Goal: Check status: Check status

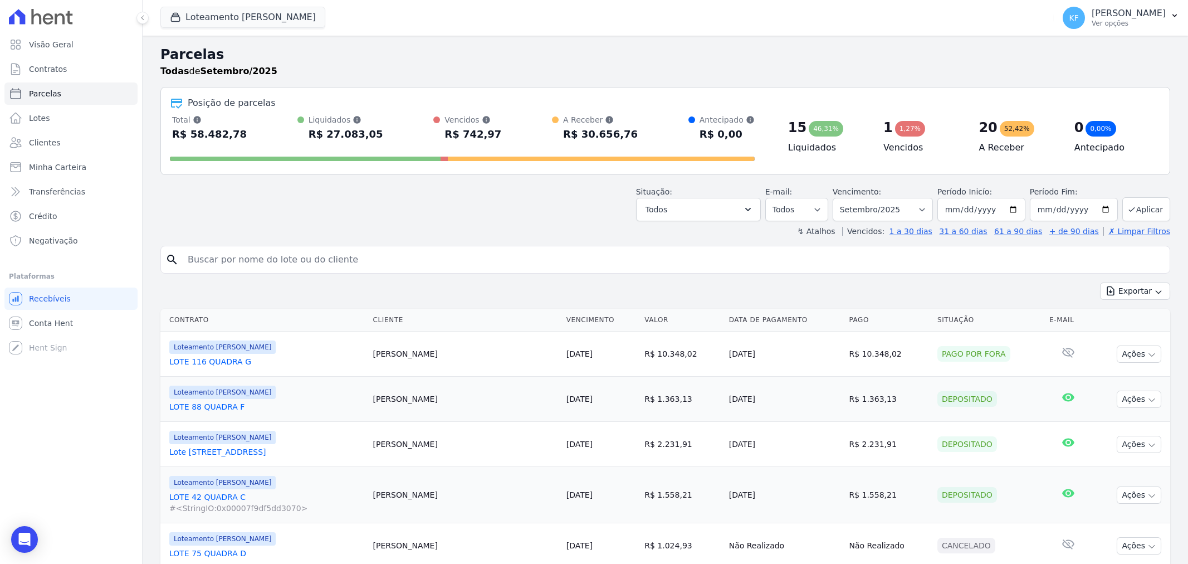
select select
click at [46, 91] on span "Parcelas" at bounding box center [45, 93] width 32 height 11
select select
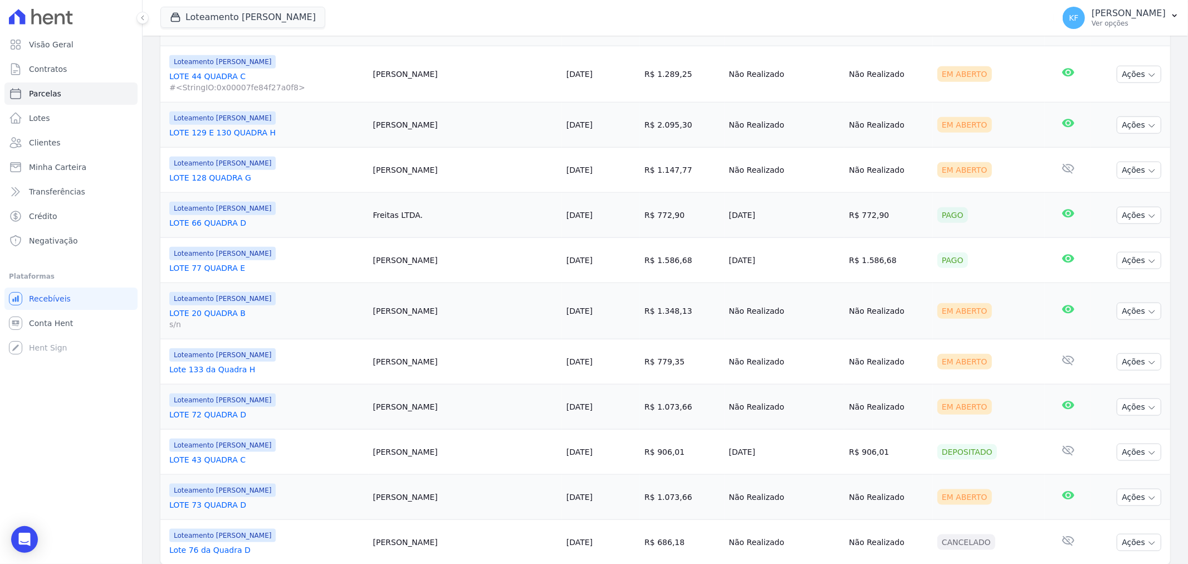
scroll to position [979, 0]
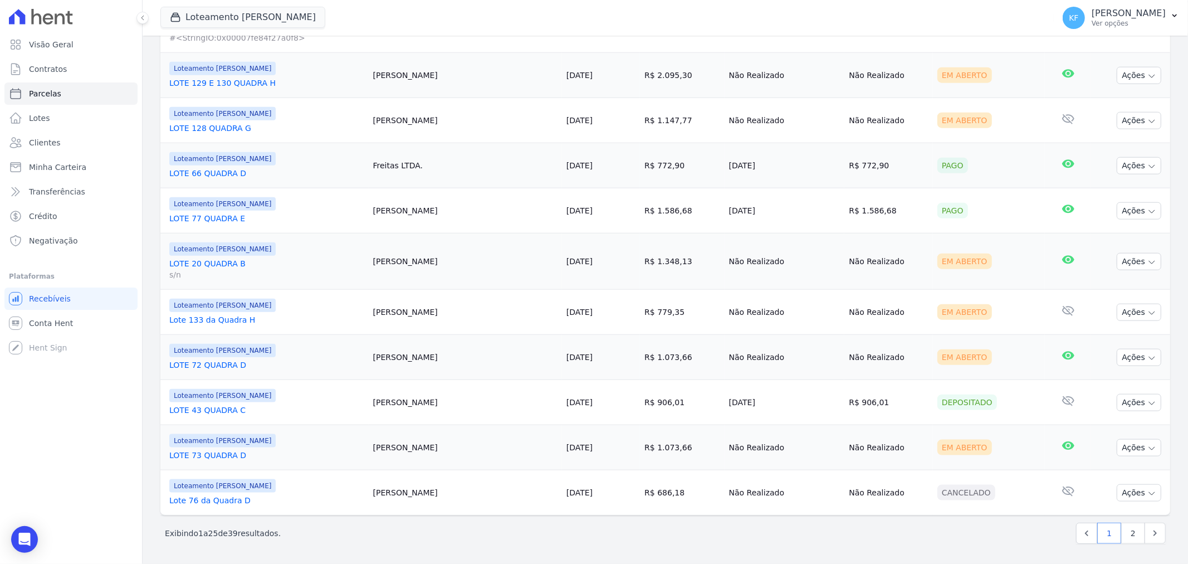
click at [209, 262] on link "LOTE 20 QUADRA B s/n" at bounding box center [266, 269] width 195 height 22
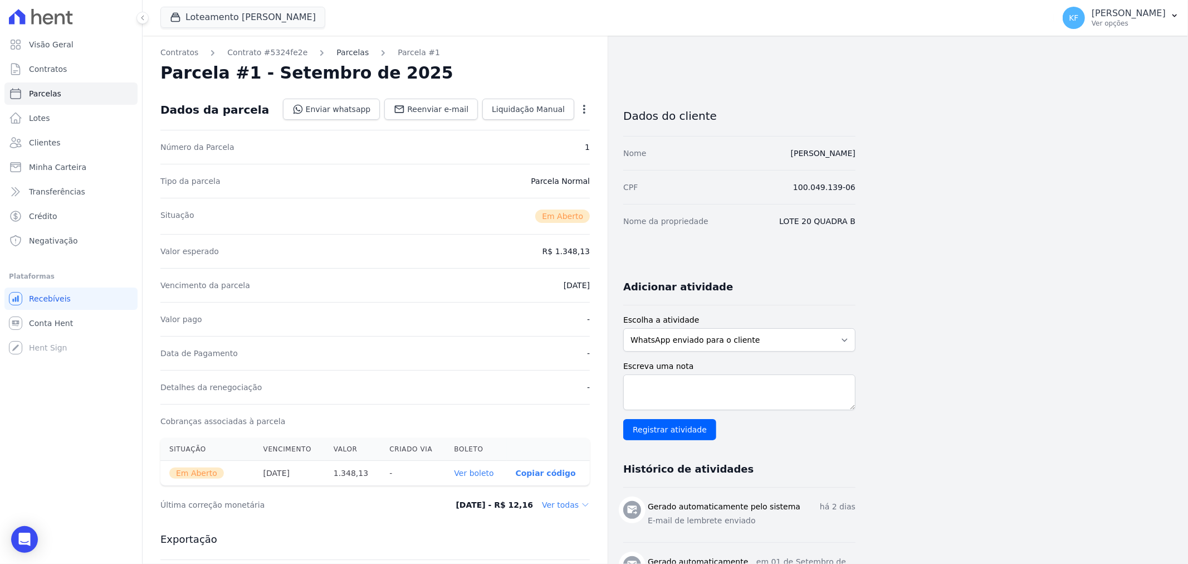
click at [336, 53] on link "Parcelas" at bounding box center [352, 53] width 32 height 12
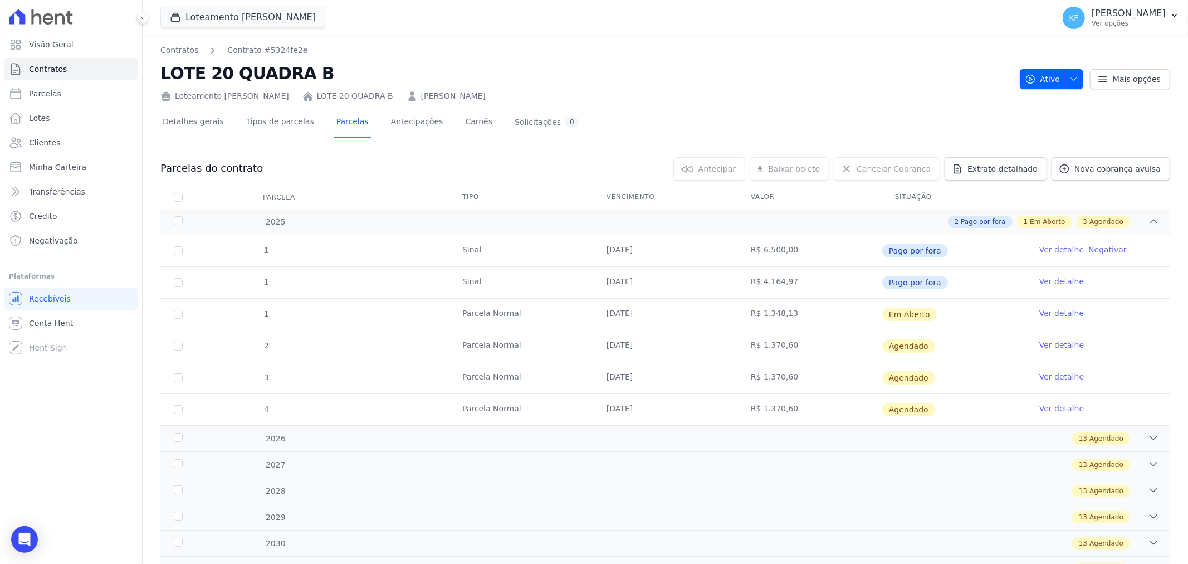
click at [1039, 312] on link "Ver detalhe" at bounding box center [1061, 312] width 45 height 11
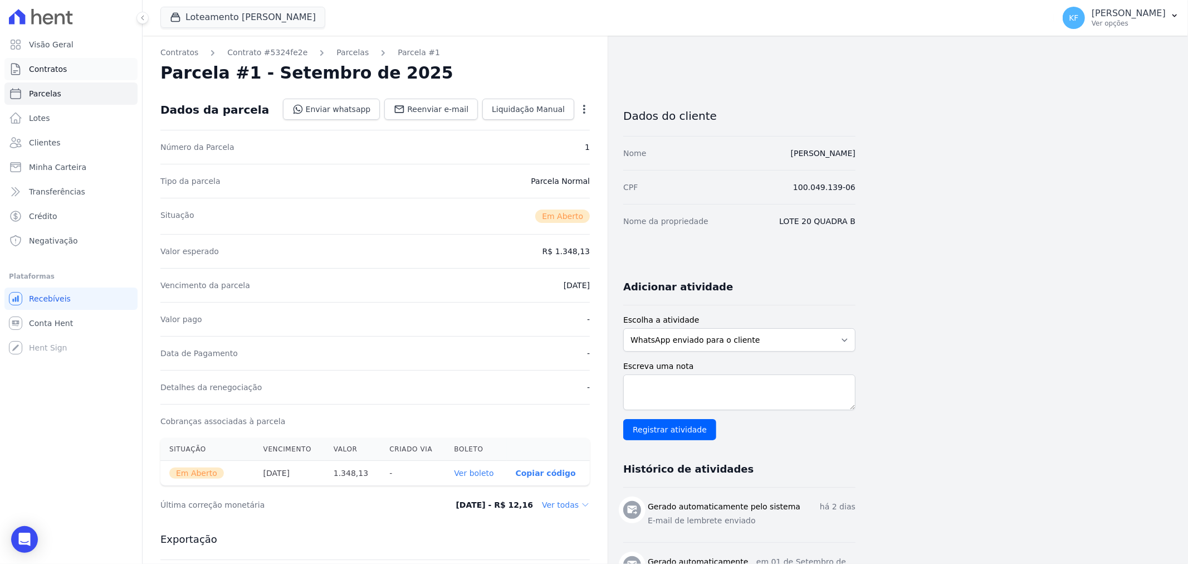
click at [46, 69] on span "Contratos" at bounding box center [48, 68] width 38 height 11
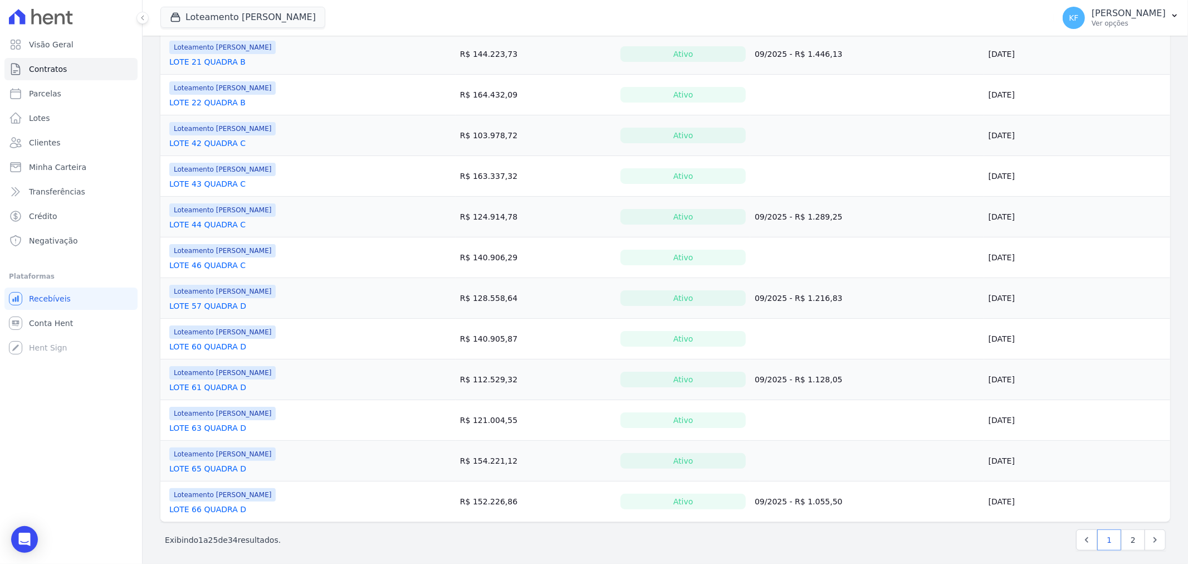
scroll to position [705, 0]
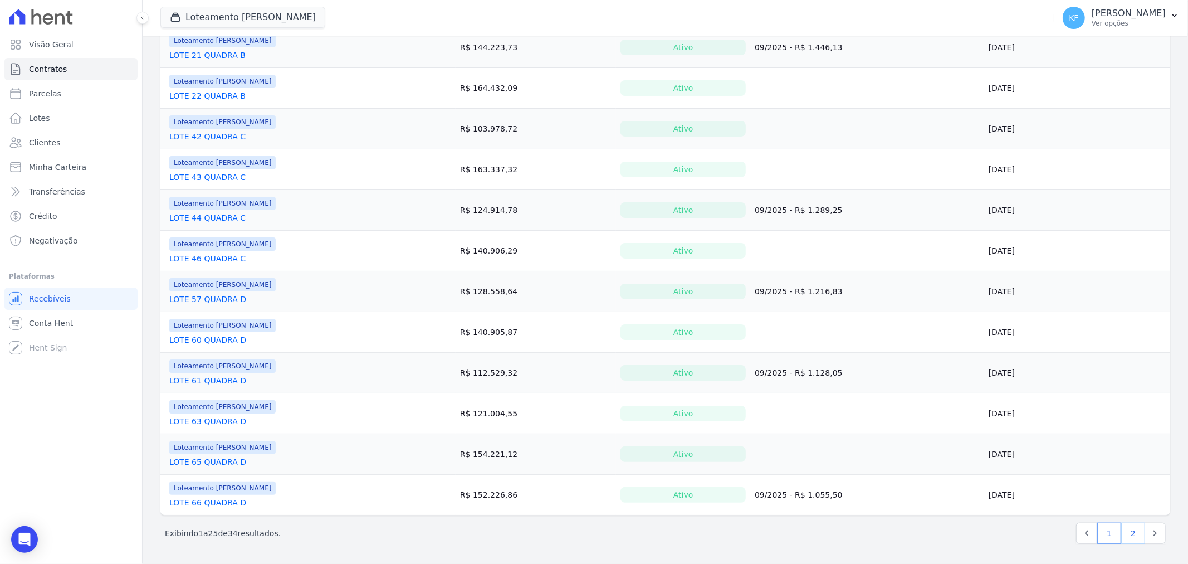
click at [1121, 538] on link "2" at bounding box center [1133, 532] width 24 height 21
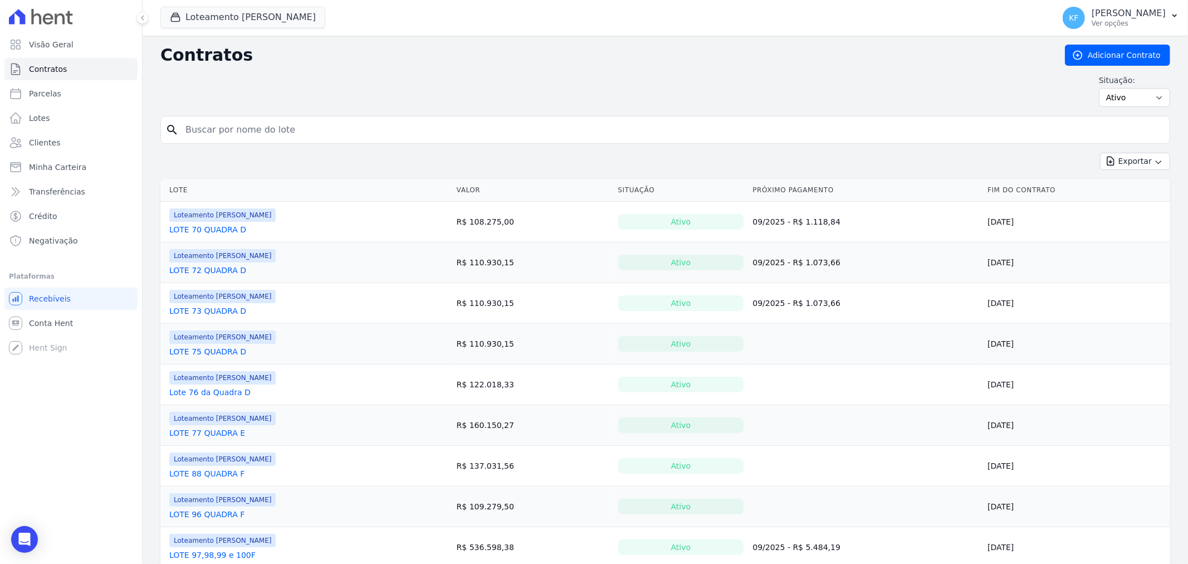
scroll to position [53, 0]
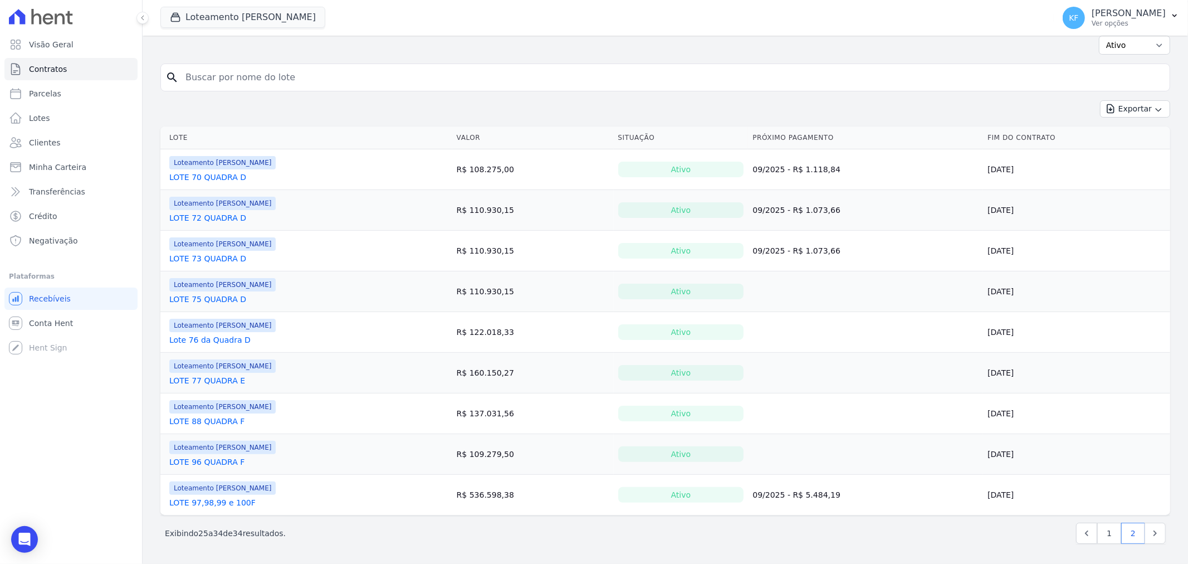
click at [231, 505] on link "LOTE 97,98,99 e 100F" at bounding box center [212, 502] width 86 height 11
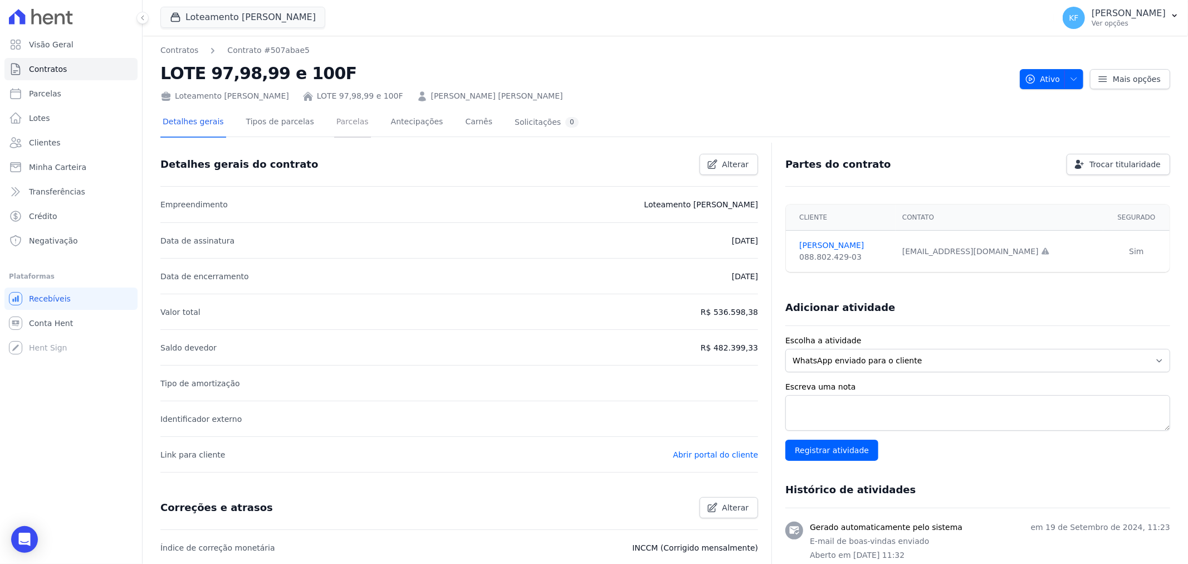
click at [334, 117] on link "Parcelas" at bounding box center [352, 123] width 37 height 30
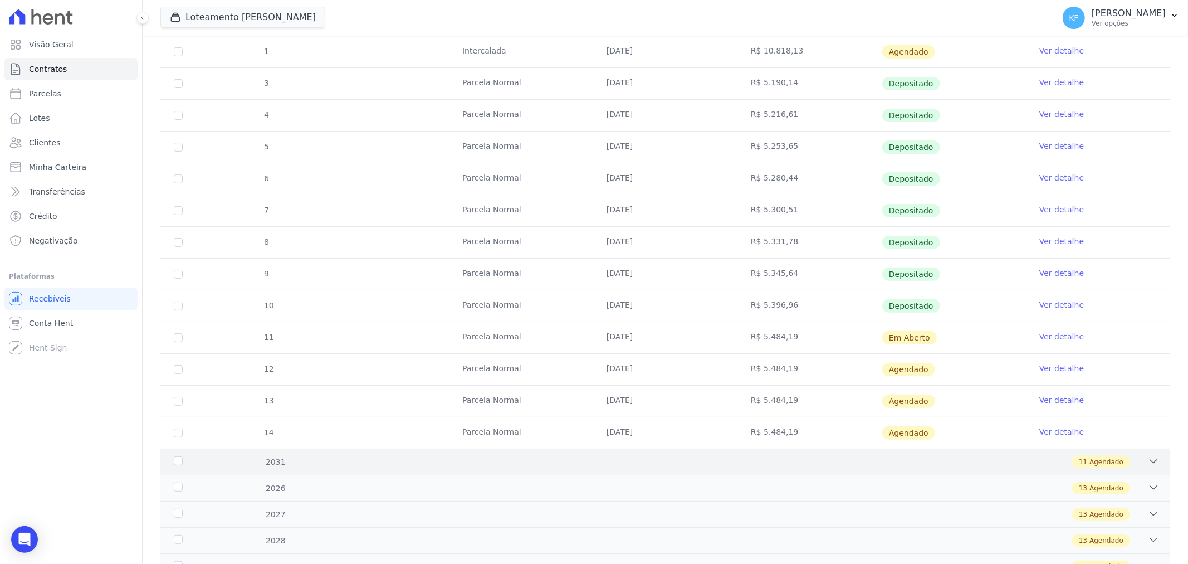
scroll to position [247, 0]
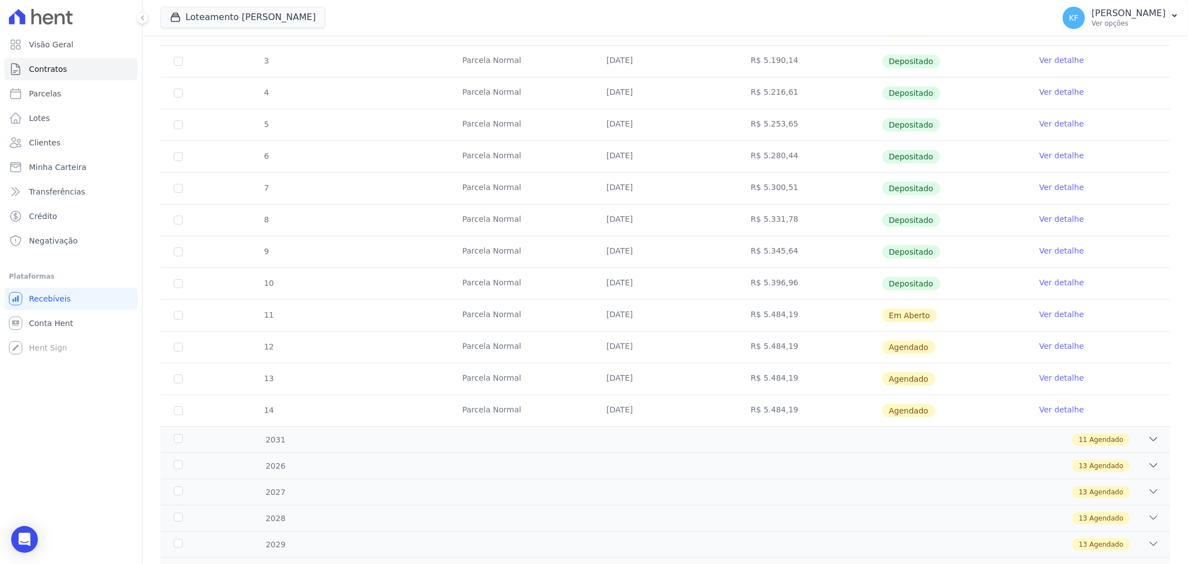
click at [1045, 317] on link "Ver detalhe" at bounding box center [1061, 314] width 45 height 11
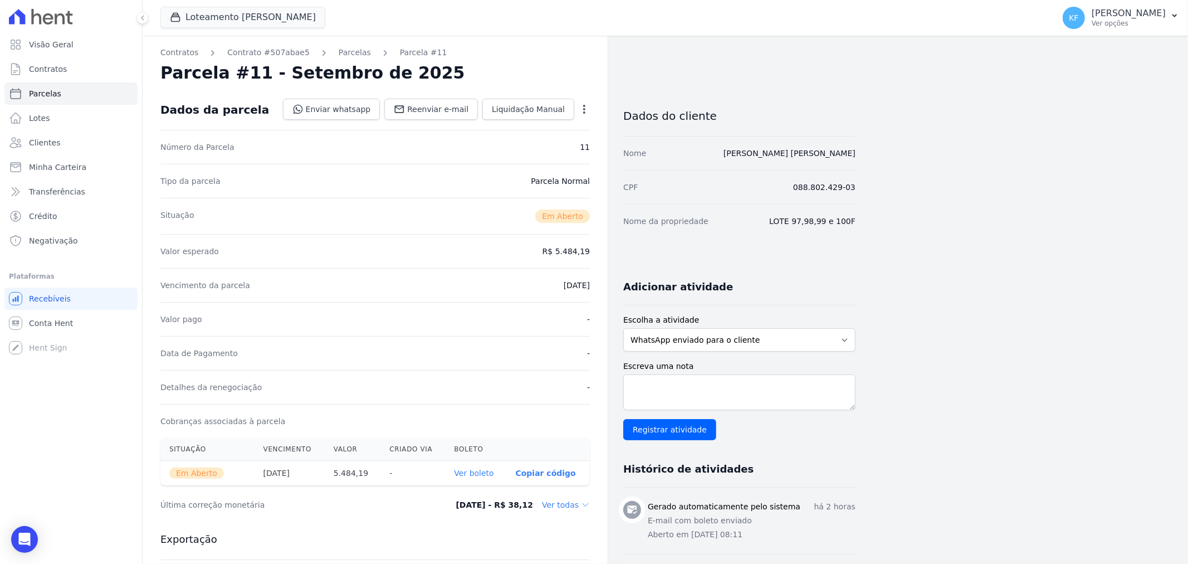
click at [481, 471] on link "Ver boleto" at bounding box center [474, 472] width 40 height 9
